Goal: Transaction & Acquisition: Purchase product/service

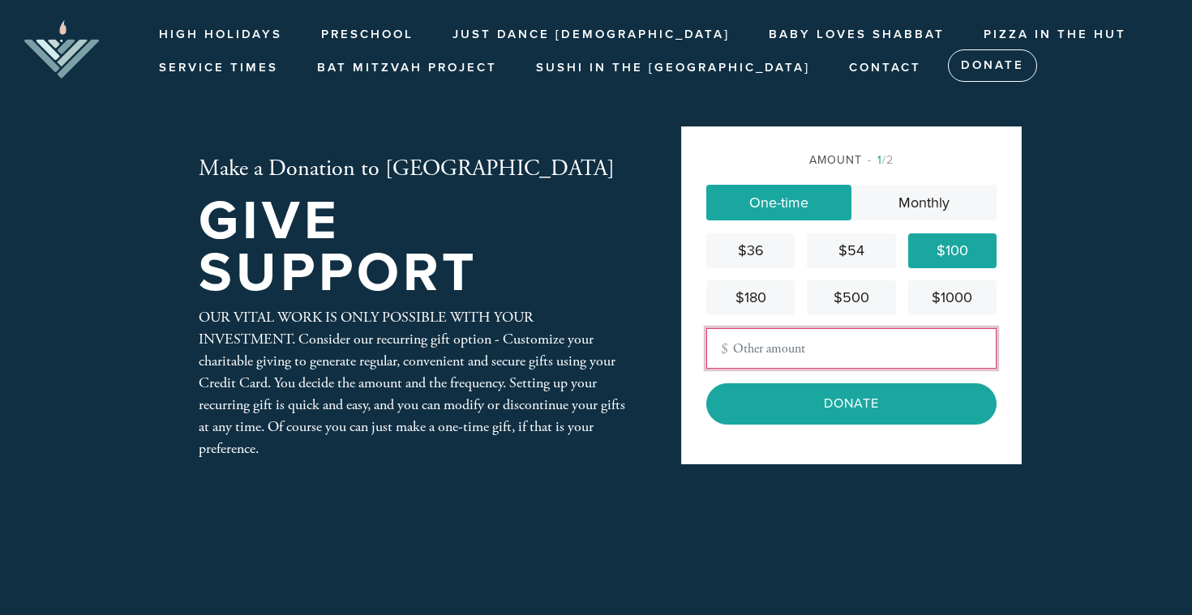
click at [835, 349] on input "Other Amount" at bounding box center [851, 348] width 290 height 41
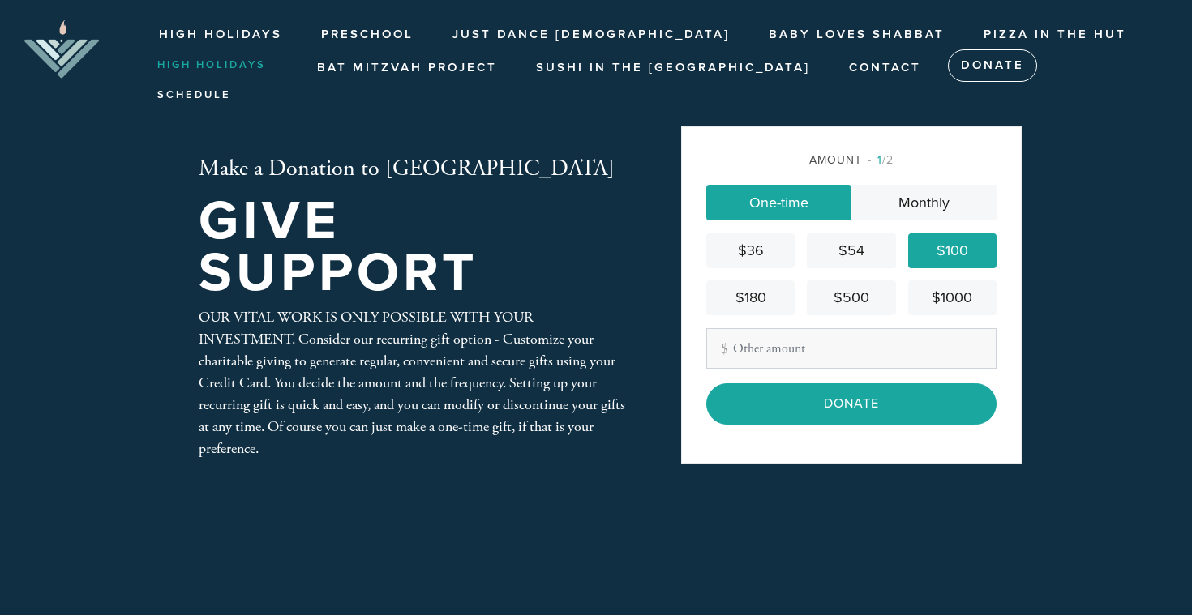
click at [207, 62] on link "High Holidays" at bounding box center [216, 66] width 139 height 27
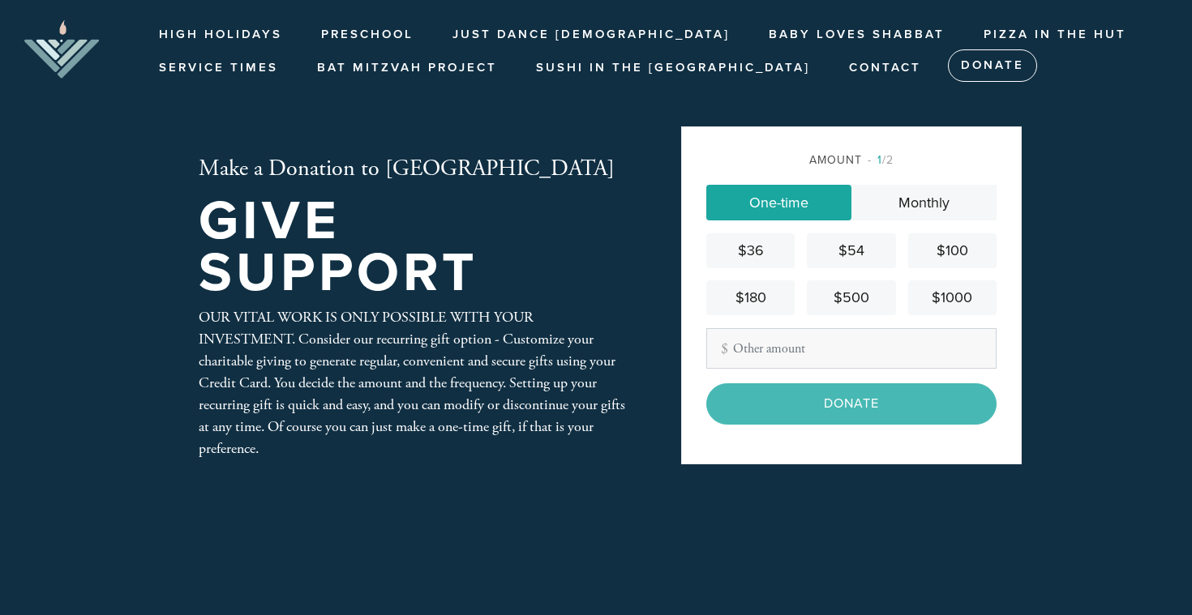
click at [855, 249] on div "$54" at bounding box center [850, 251] width 75 height 22
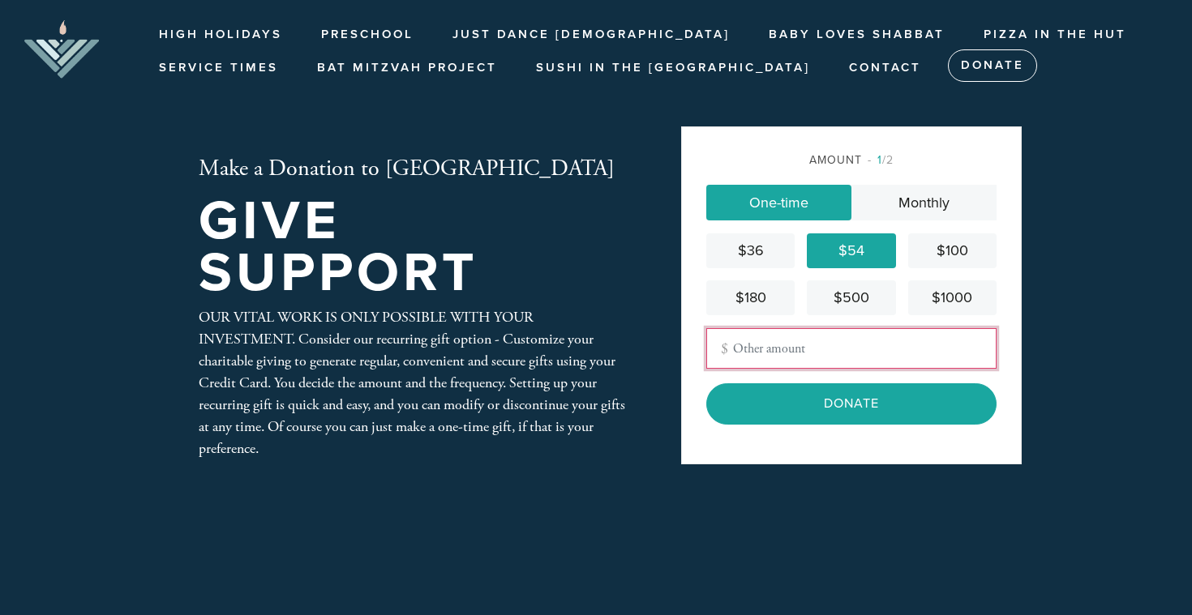
click at [794, 356] on input "Other Amount" at bounding box center [851, 348] width 290 height 41
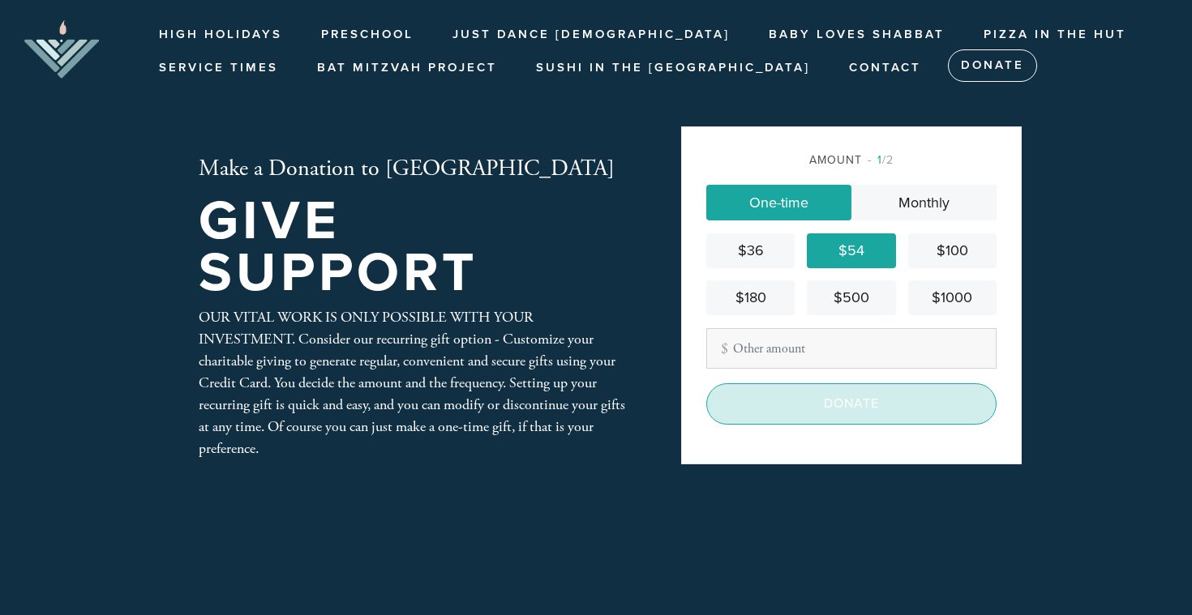
click at [878, 414] on input "Donate" at bounding box center [851, 404] width 290 height 41
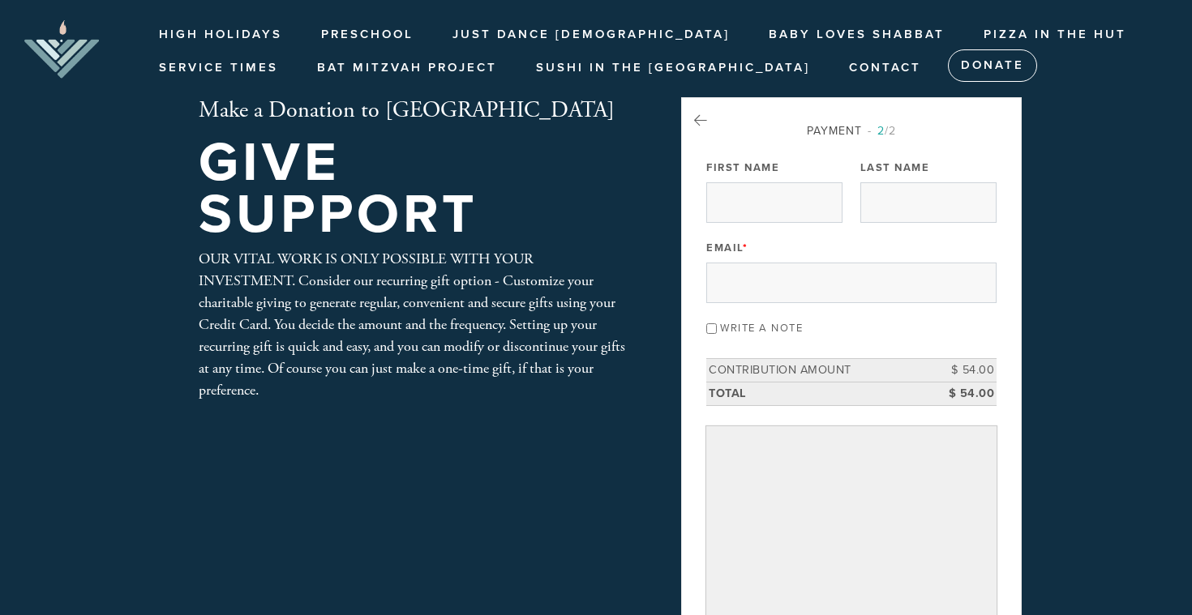
click at [708, 326] on input "Write a note" at bounding box center [711, 329] width 11 height 11
checkbox input "true"
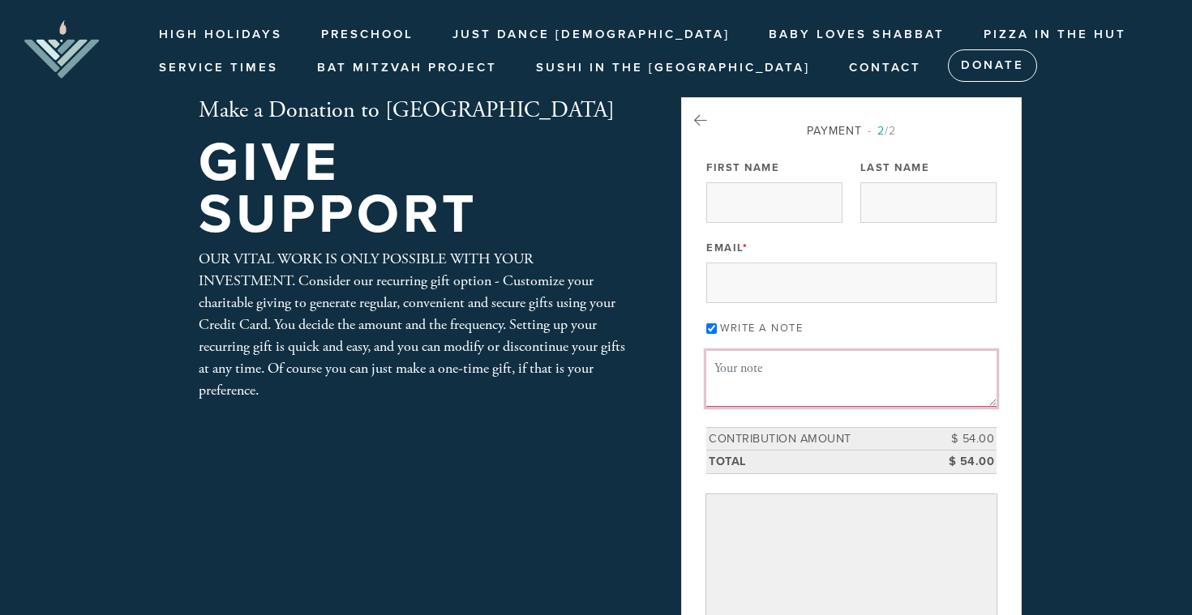
click at [718, 361] on textarea "Message or dedication" at bounding box center [851, 378] width 290 height 55
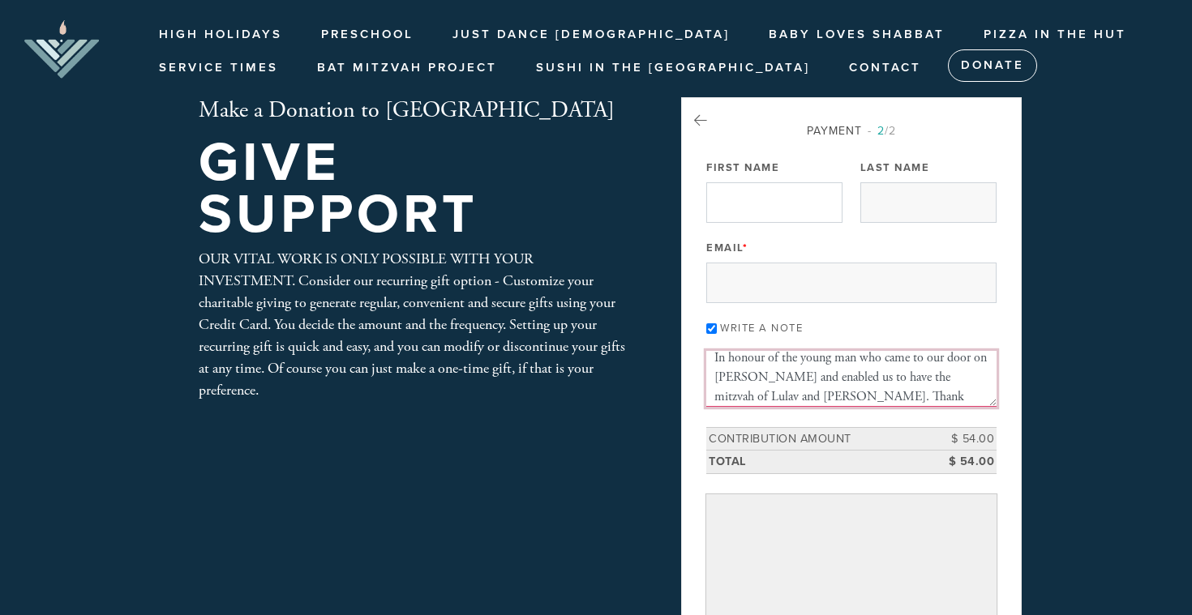
type textarea "In honour of the young man who came to our door on Sukkot and enabled us to hav…"
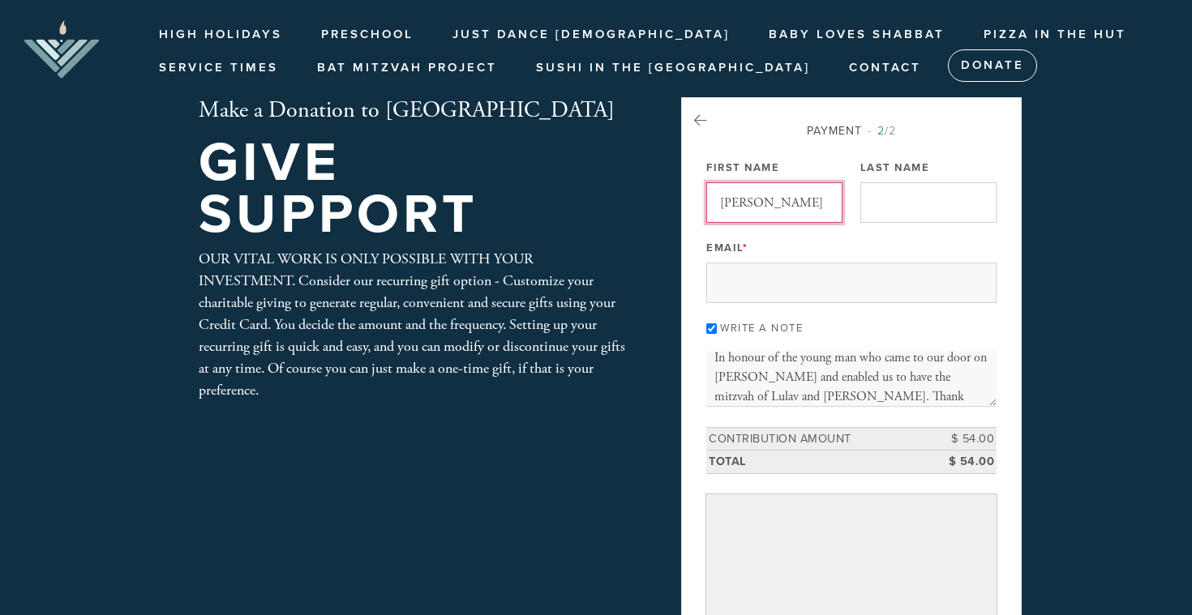
type input "Caroline"
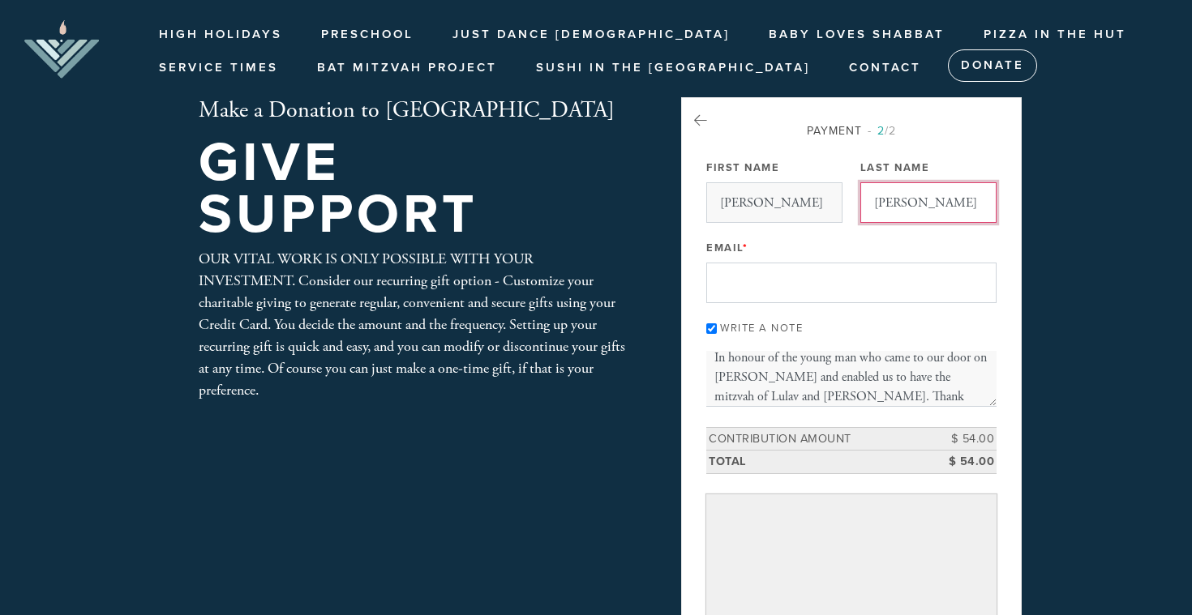
type input "Dobkin-Kurtz"
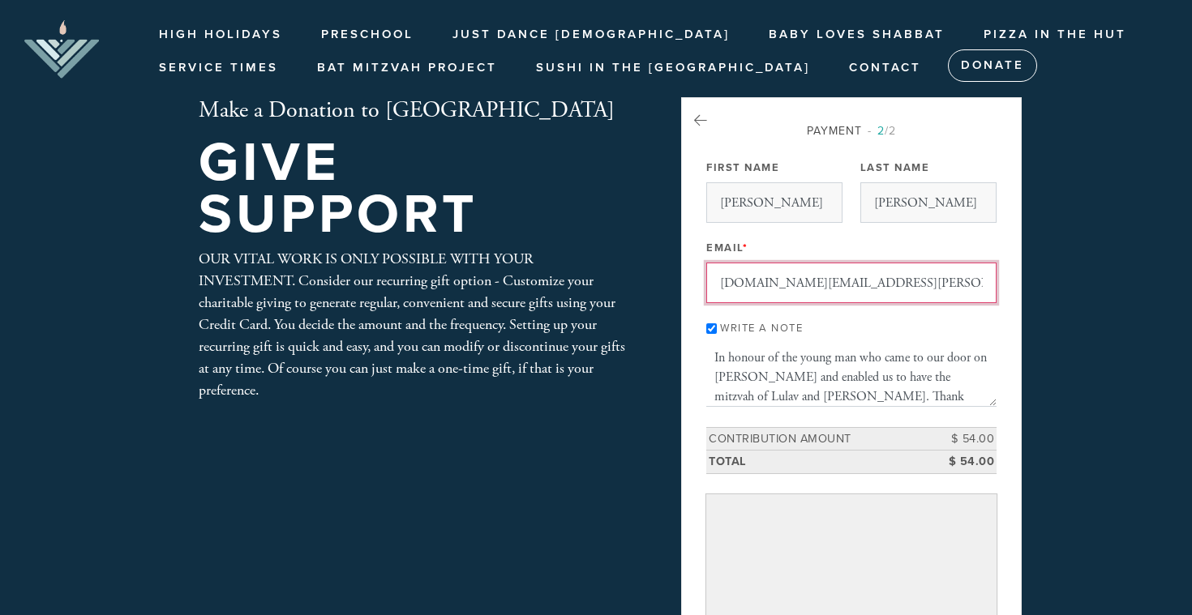
type input "c.dk@rogers.com"
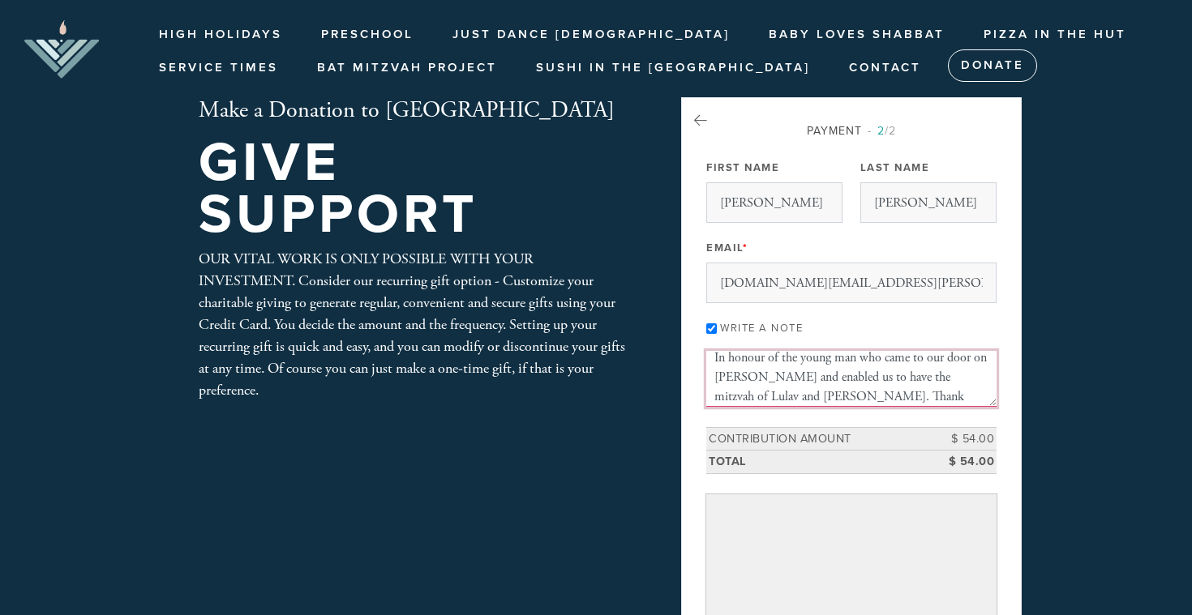
click at [862, 359] on textarea "In honour of the young man who came to our door on Sukkot and enabled us to hav…" at bounding box center [851, 378] width 290 height 55
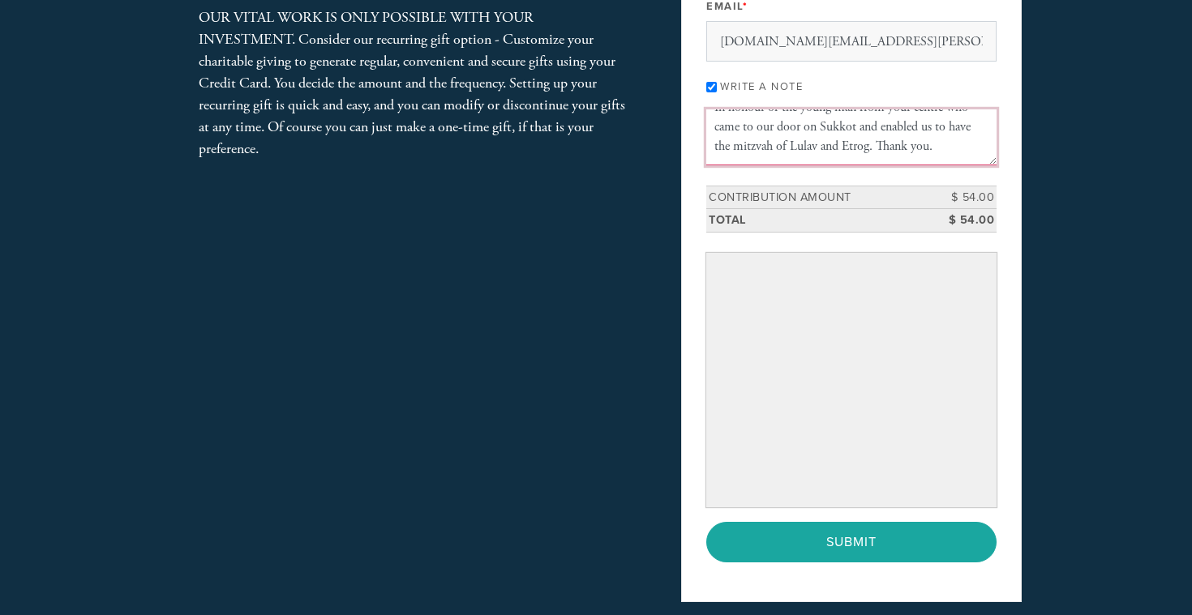
scroll to position [245, 0]
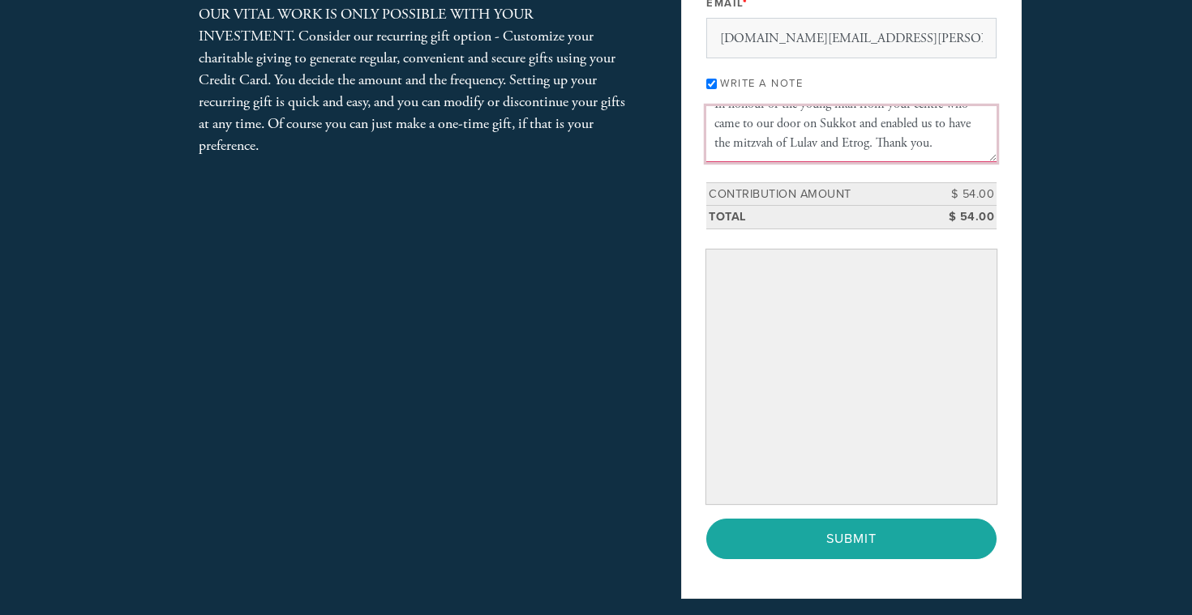
type textarea "In honour of the young man from your centre who came to our door on Sukkot and …"
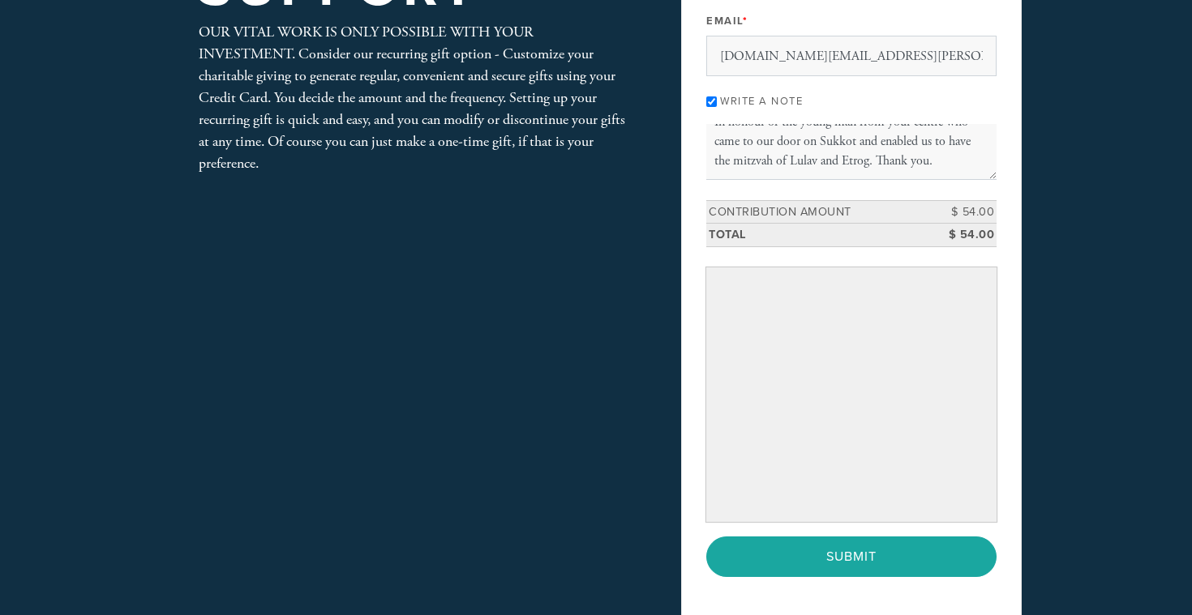
scroll to position [228, 0]
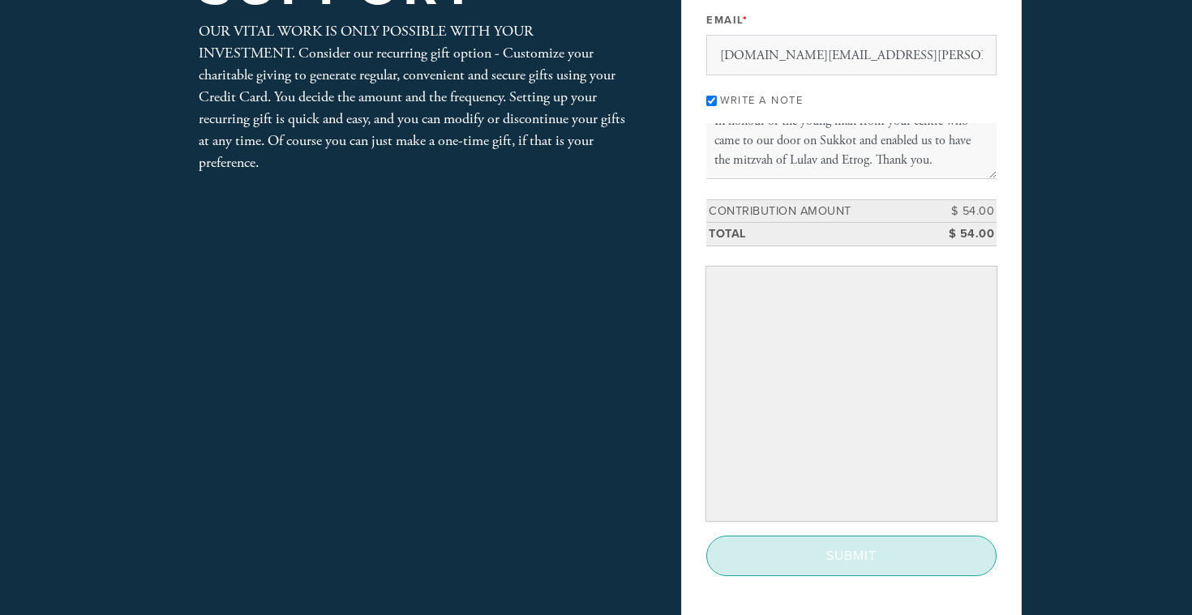
click at [847, 558] on input "Submit" at bounding box center [851, 556] width 290 height 41
